Goal: Navigation & Orientation: Find specific page/section

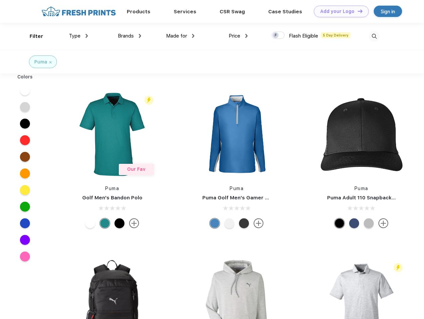
click at [338, 11] on link "Add your Logo Design Tool" at bounding box center [341, 12] width 55 height 12
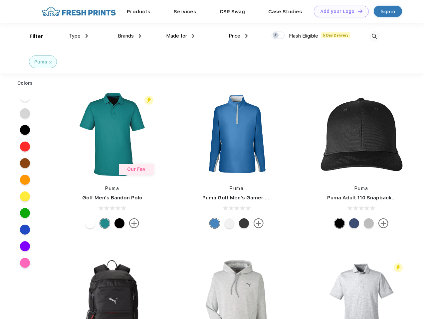
click at [0, 0] on div "Design Tool" at bounding box center [0, 0] width 0 height 0
click at [357, 11] on link "Add your Logo Design Tool" at bounding box center [341, 12] width 55 height 12
click at [32, 36] on div "Filter" at bounding box center [37, 37] width 14 height 8
click at [78, 36] on span "Type" at bounding box center [75, 36] width 12 height 6
click at [129, 36] on span "Brands" at bounding box center [126, 36] width 16 height 6
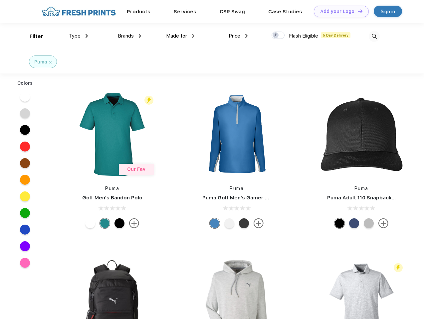
click at [180, 36] on span "Made for" at bounding box center [176, 36] width 21 height 6
click at [238, 36] on span "Price" at bounding box center [234, 36] width 12 height 6
click at [278, 36] on div at bounding box center [277, 35] width 13 height 7
click at [276, 36] on input "checkbox" at bounding box center [273, 33] width 4 height 4
click at [374, 36] on img at bounding box center [373, 36] width 11 height 11
